Goal: Transaction & Acquisition: Obtain resource

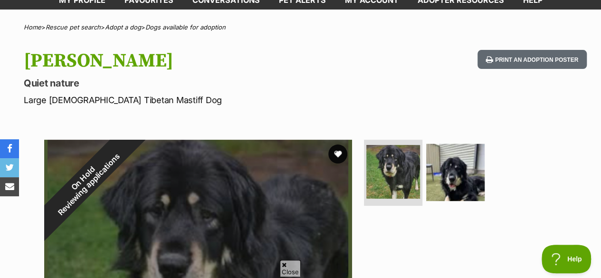
scroll to position [70, 0]
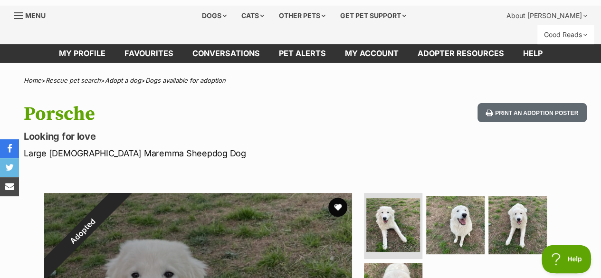
scroll to position [2, 0]
